Goal: Task Accomplishment & Management: Use online tool/utility

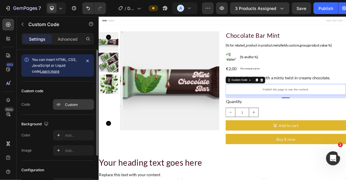
click at [87, 103] on div "Custom" at bounding box center [78, 104] width 27 height 5
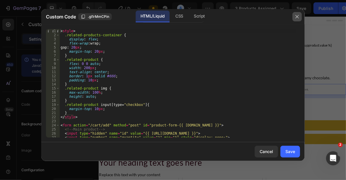
click at [297, 17] on icon "button" at bounding box center [296, 16] width 5 height 5
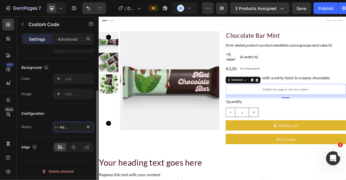
scroll to position [0, 18]
type input "Metafield - Add on product"
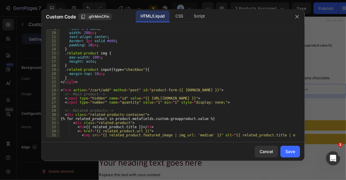
scroll to position [53, 0]
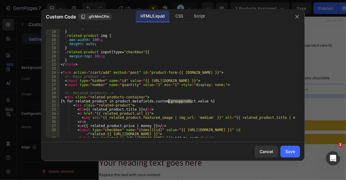
drag, startPoint x: 192, startPoint y: 101, endPoint x: 169, endPoint y: 102, distance: 23.1
click at [169, 102] on div "padding : 10 px ; } .related-product img { max-width : 100 % ; height : auto ; …" at bounding box center [177, 83] width 236 height 117
click at [191, 101] on div "padding : 10 px ; } .related-product img { max-width : 100 % ; height : auto ; …" at bounding box center [177, 83] width 236 height 108
drag, startPoint x: 192, startPoint y: 100, endPoint x: 157, endPoint y: 102, distance: 35.1
click at [157, 102] on div "padding : 10 px ; } .related-product img { max-width : 100 % ; height : auto ; …" at bounding box center [177, 83] width 236 height 117
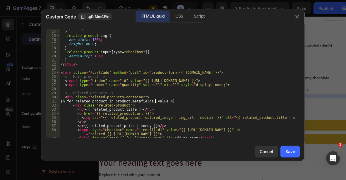
paste textarea "custom.addonproducts"
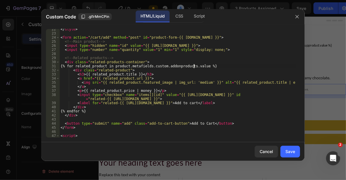
scroll to position [105, 0]
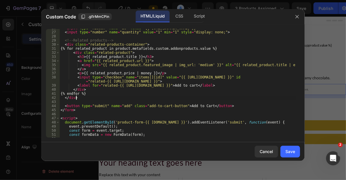
click at [223, 98] on div "< input type = "hidden" name = "id" value = "{{ [URL][DOMAIN_NAME] }}" > < inpu…" at bounding box center [177, 84] width 236 height 117
type textarea "</div>"
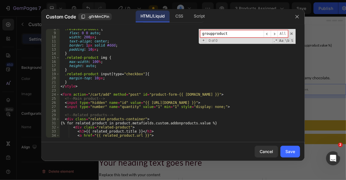
scroll to position [0, 0]
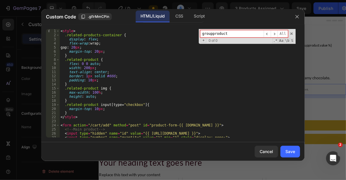
type input "groupproduct"
type textarea "padding: 10px;"
click at [209, 78] on div "< style > .related-products-container { display : flex ; flex-wrap : wrap ; gap…" at bounding box center [177, 87] width 236 height 117
click at [189, 17] on div "CSS" at bounding box center [199, 17] width 20 height 12
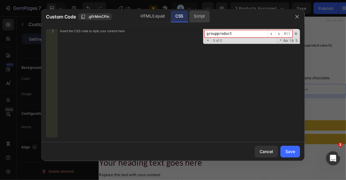
click at [204, 16] on div "Script" at bounding box center [199, 17] width 20 height 12
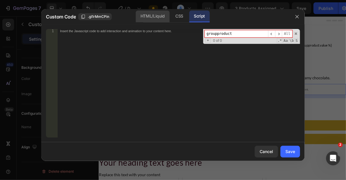
click at [170, 16] on div "HTML/Liquid" at bounding box center [178, 17] width 17 height 12
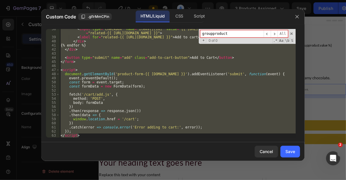
scroll to position [154, 0]
click at [294, 151] on div "Save" at bounding box center [290, 151] width 10 height 6
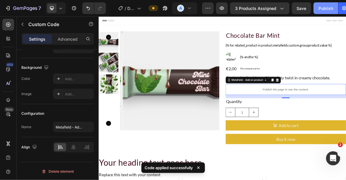
click at [319, 8] on div "Publish" at bounding box center [325, 8] width 15 height 6
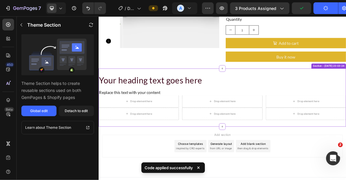
click at [345, 95] on div "Your heading text goes here Heading Row Replace this text with your content Tex…" at bounding box center [273, 131] width 351 height 82
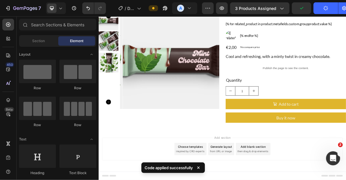
scroll to position [30, 0]
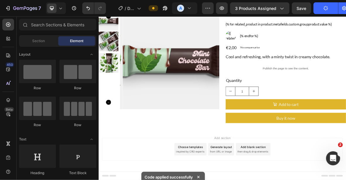
click at [326, 10] on button "Publish" at bounding box center [325, 8] width 25 height 12
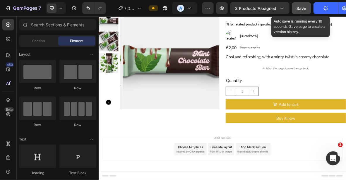
click at [292, 9] on button "Save" at bounding box center [301, 8] width 19 height 12
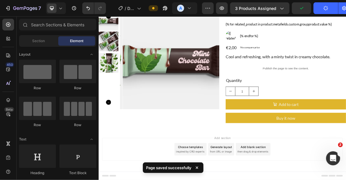
click at [320, 5] on button "Publish" at bounding box center [325, 8] width 25 height 12
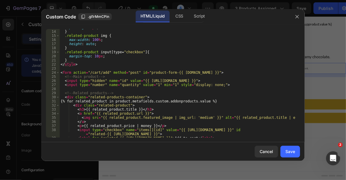
scroll to position [53, 0]
click at [188, 54] on div "padding : 10 px ; } .related-product img { max-width : 100 % ; height : auto ; …" at bounding box center [177, 83] width 236 height 117
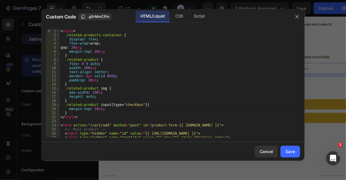
scroll to position [0, 0]
click at [186, 74] on div "< style > .related-products-container { display : flex ; flex-wrap : wrap ; gap…" at bounding box center [177, 87] width 236 height 117
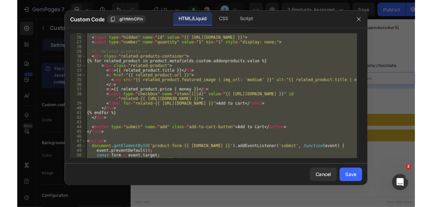
scroll to position [83, 0]
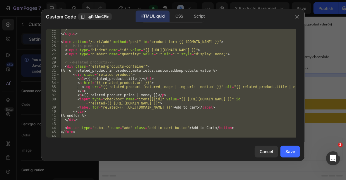
click at [252, 68] on div "} </ style > < form action = "/cart/add" method = "post" id = "product-form-{{ …" at bounding box center [177, 83] width 236 height 108
type textarea "{% for related_product in product.metafields.custom.addonproducts.value %}"
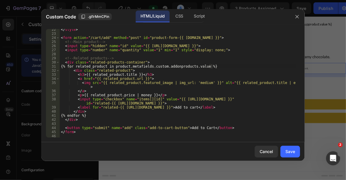
scroll to position [87, 0]
drag, startPoint x: 194, startPoint y: 66, endPoint x: 168, endPoint y: 66, distance: 25.7
click at [168, 66] on div "</ style > < form action = "/cart/add" method = "post" id = "product-form-{{ [D…" at bounding box center [178, 85] width 236 height 117
